Goal: Task Accomplishment & Management: Manage account settings

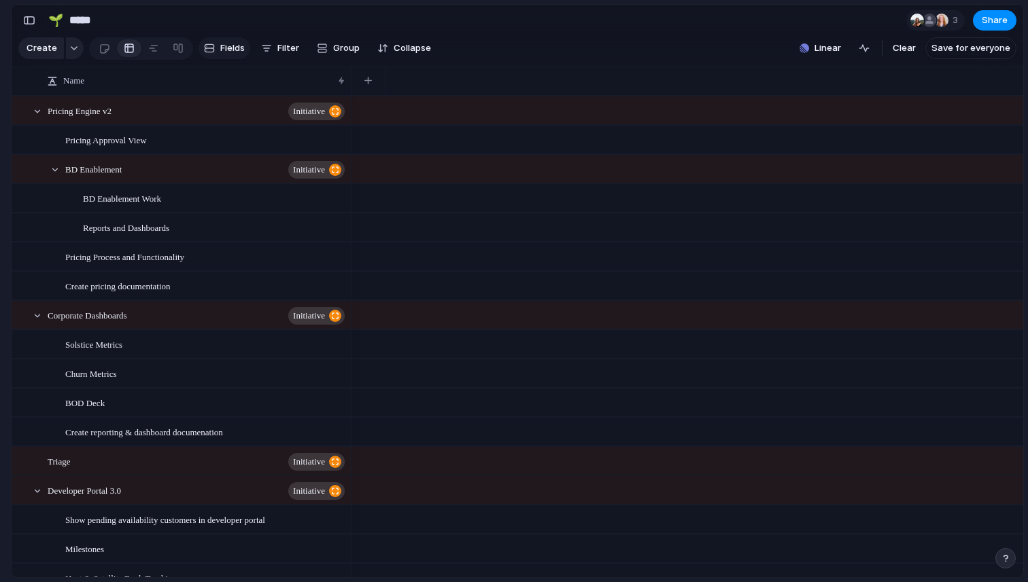
click at [232, 45] on span "Fields" at bounding box center [232, 48] width 24 height 14
click at [463, 12] on section "🌱 ***** 3 Share" at bounding box center [517, 20] width 1011 height 31
click at [127, 48] on div at bounding box center [129, 48] width 11 height 22
click at [150, 48] on div at bounding box center [153, 48] width 11 height 22
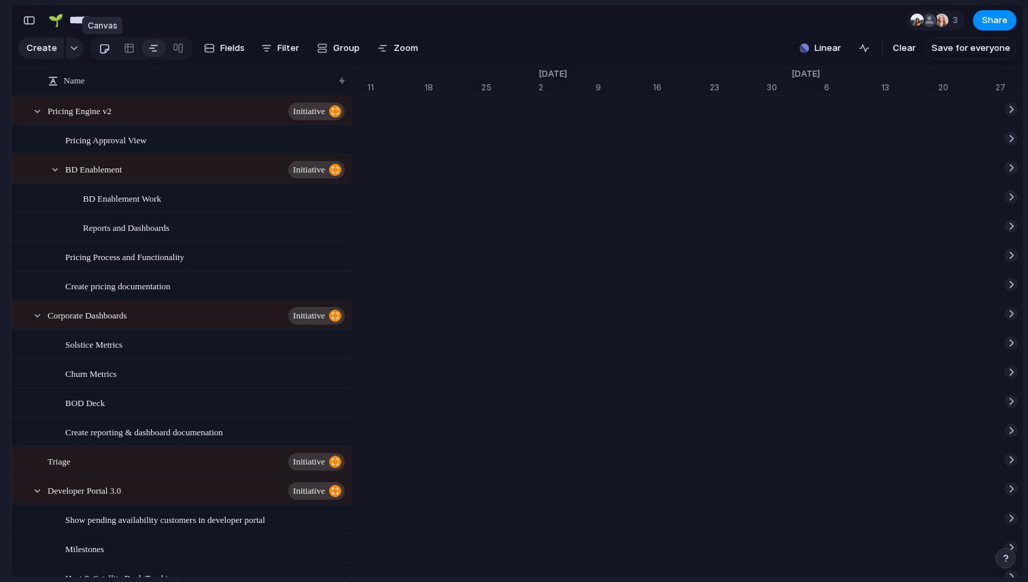
click at [105, 50] on div at bounding box center [105, 48] width 12 height 22
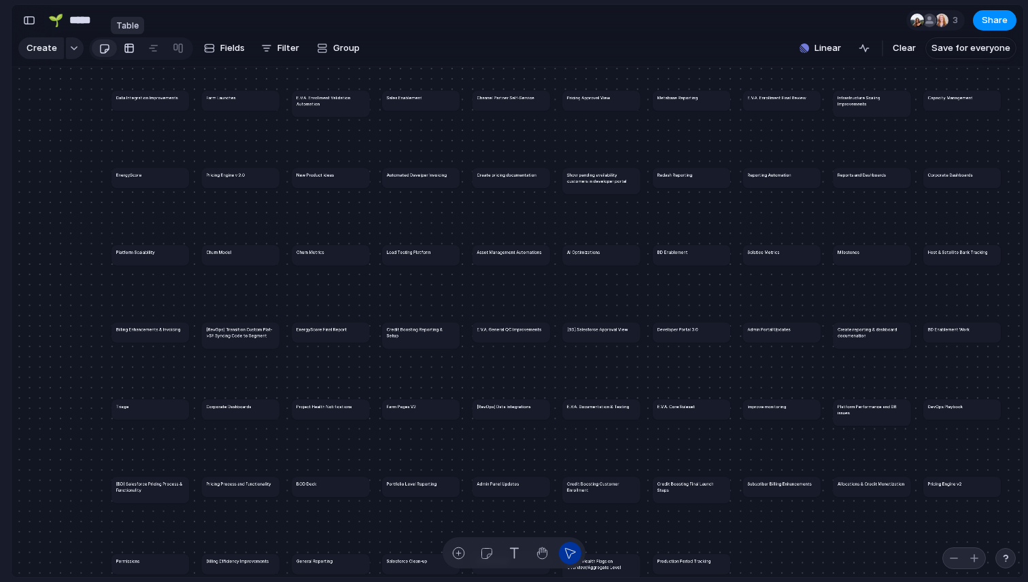
click at [125, 50] on div at bounding box center [129, 48] width 11 height 22
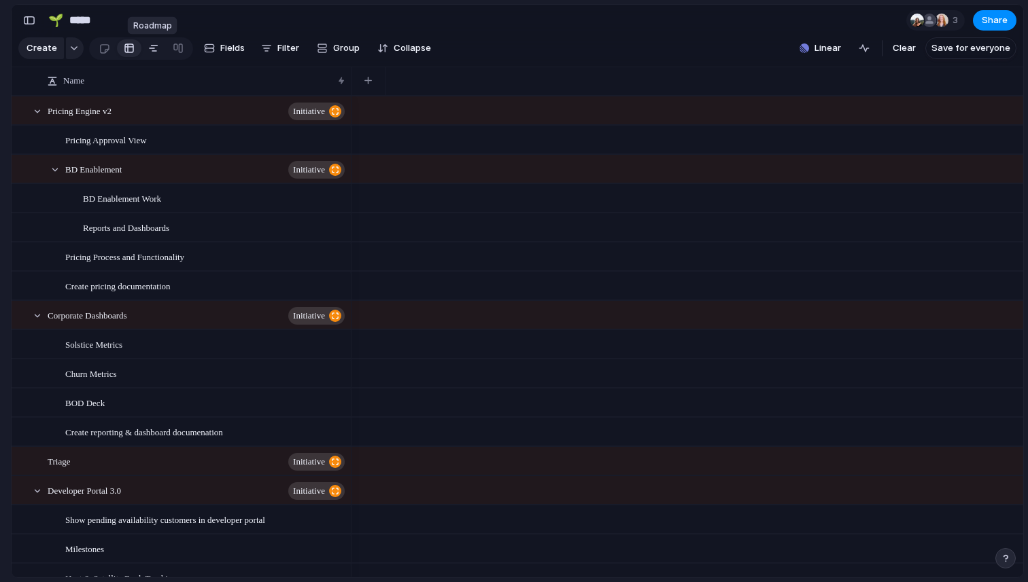
click at [148, 52] on div at bounding box center [153, 48] width 11 height 22
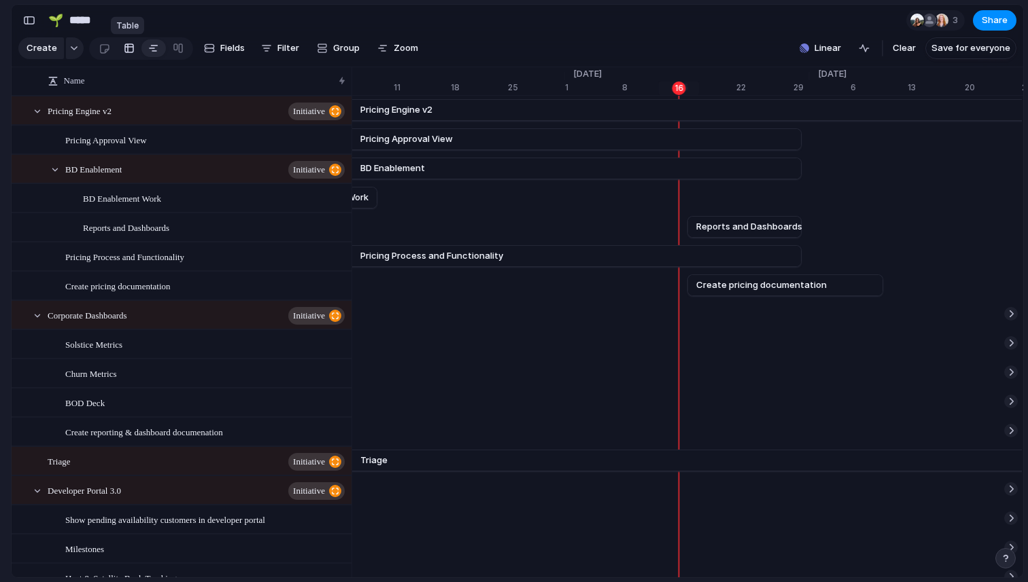
click at [131, 50] on div at bounding box center [129, 48] width 11 height 22
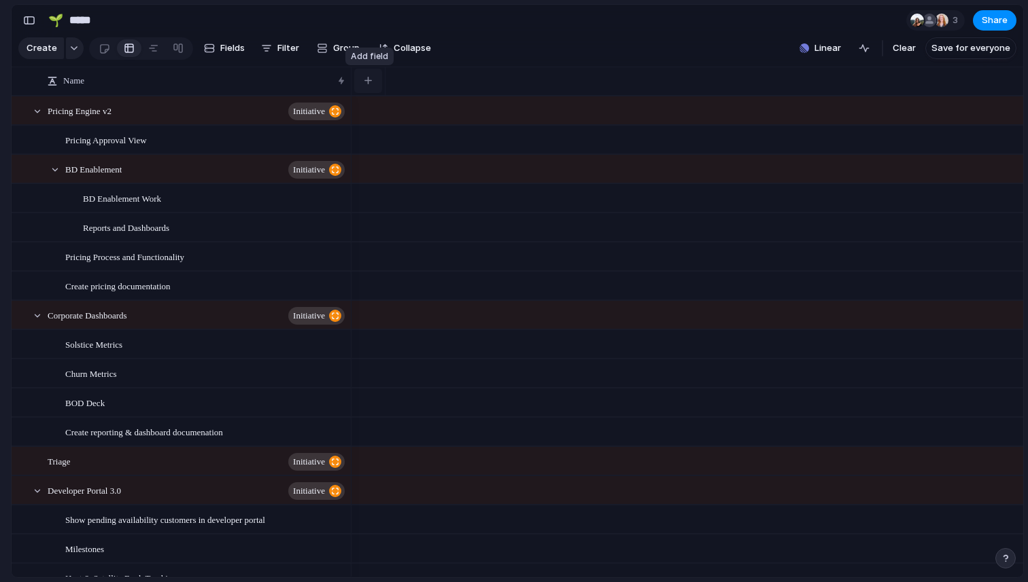
click at [371, 84] on div "button" at bounding box center [367, 80] width 7 height 7
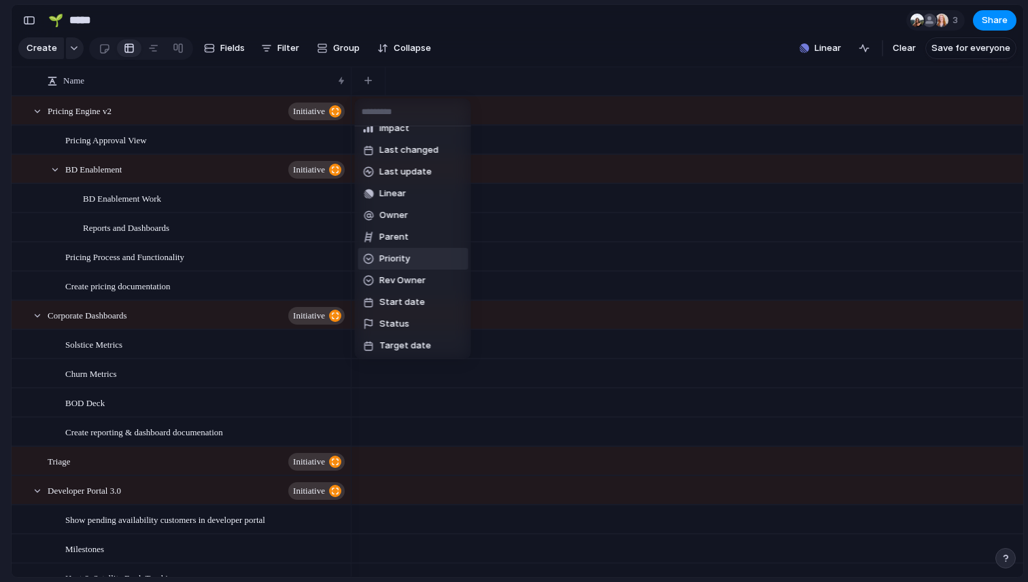
click at [402, 262] on span "Priority" at bounding box center [394, 259] width 31 height 14
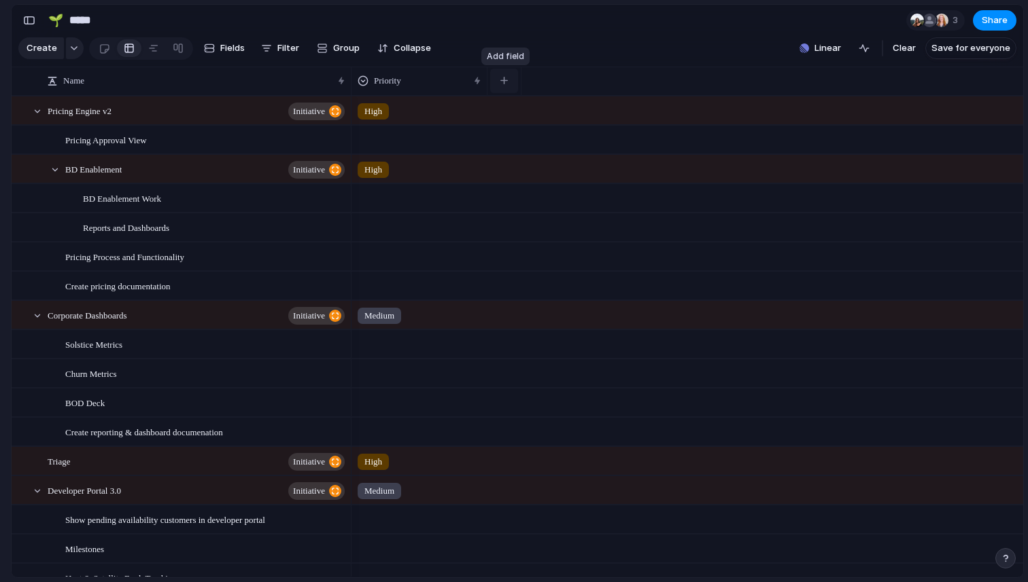
click at [507, 83] on div "button" at bounding box center [503, 80] width 7 height 7
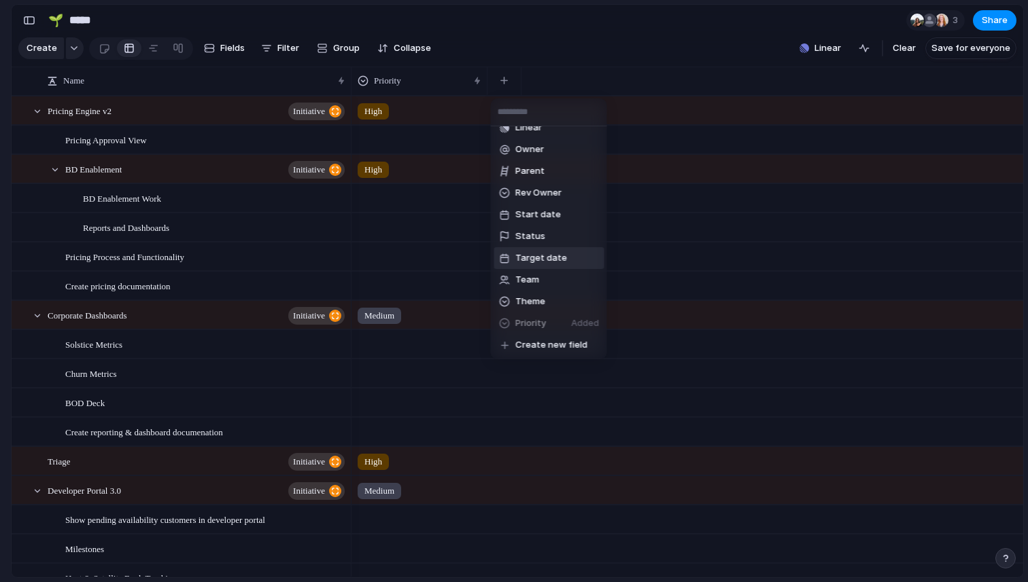
click at [532, 256] on span "Target date" at bounding box center [541, 258] width 52 height 14
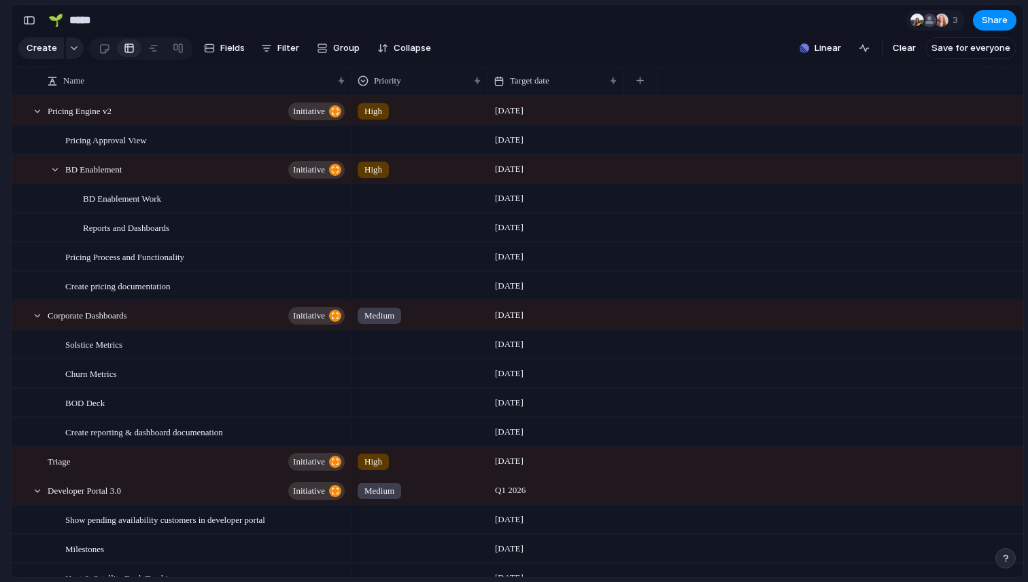
click at [623, 19] on section "🌱 ***** 3 Share" at bounding box center [517, 20] width 1011 height 31
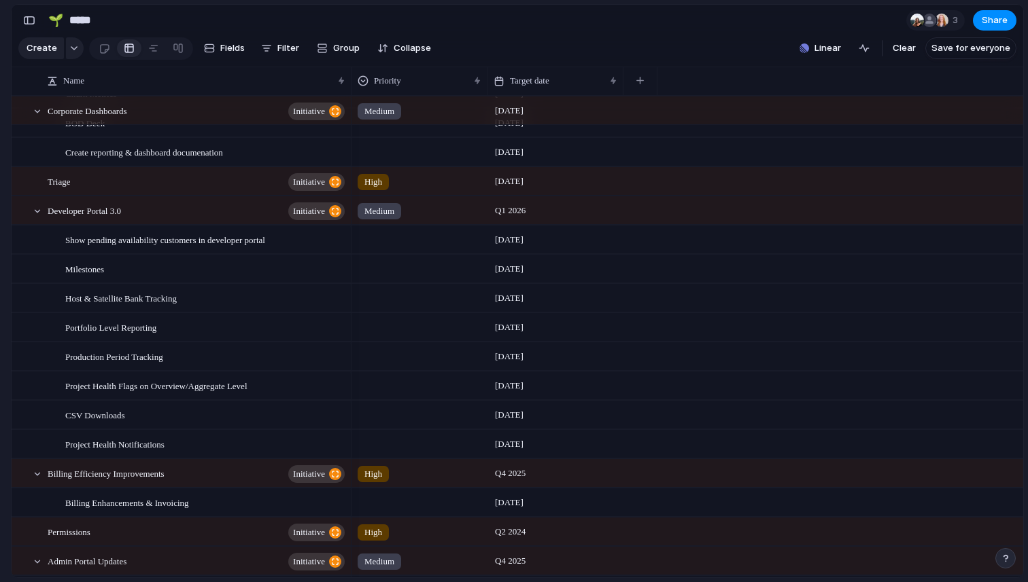
scroll to position [292, 0]
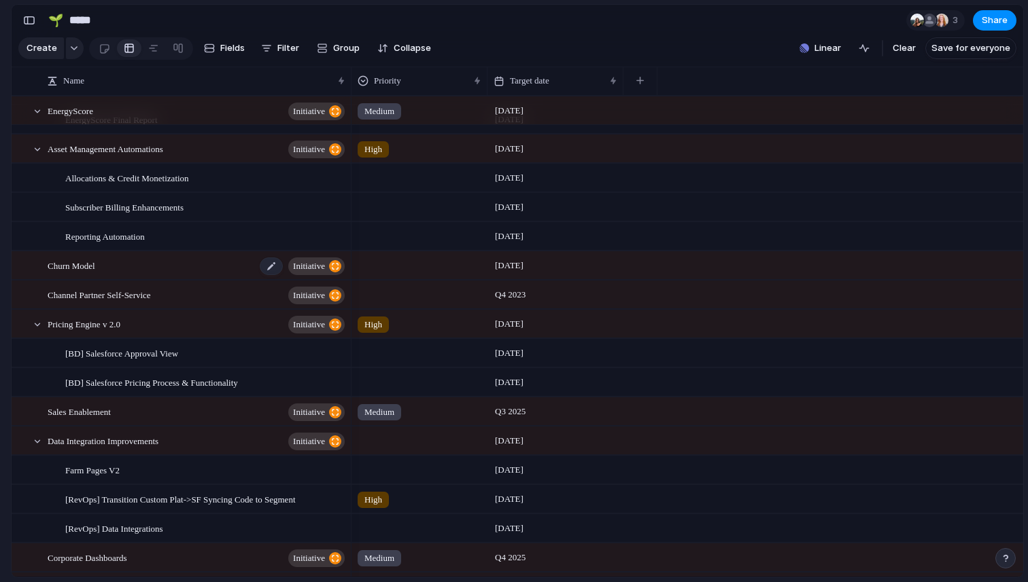
click at [196, 263] on div "Churn Model initiative" at bounding box center [197, 266] width 299 height 28
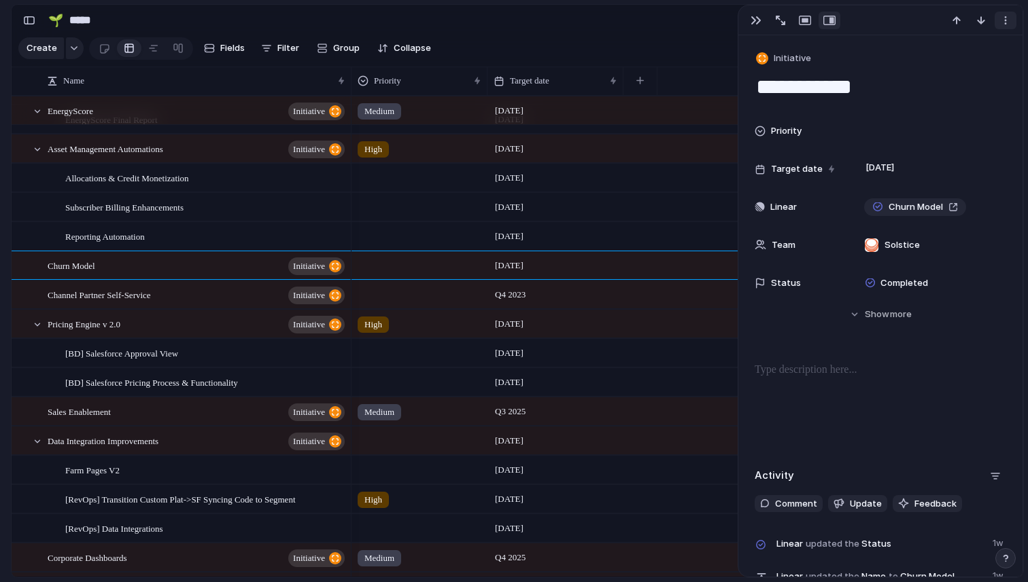
click at [1005, 26] on div "button" at bounding box center [1005, 20] width 11 height 11
click at [947, 75] on span "Delete" at bounding box center [946, 72] width 29 height 14
